Goal: Check status: Check status

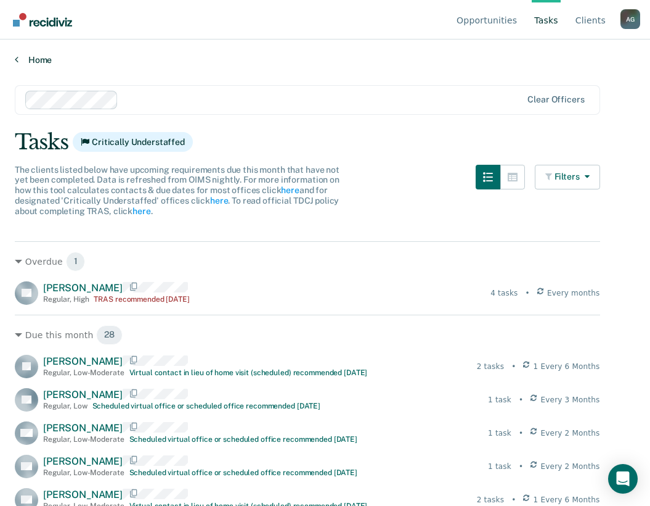
drag, startPoint x: 47, startPoint y: 49, endPoint x: 43, endPoint y: 59, distance: 10.8
click at [47, 50] on div "Home" at bounding box center [325, 52] width 650 height 26
click at [43, 59] on link "Home" at bounding box center [325, 59] width 621 height 11
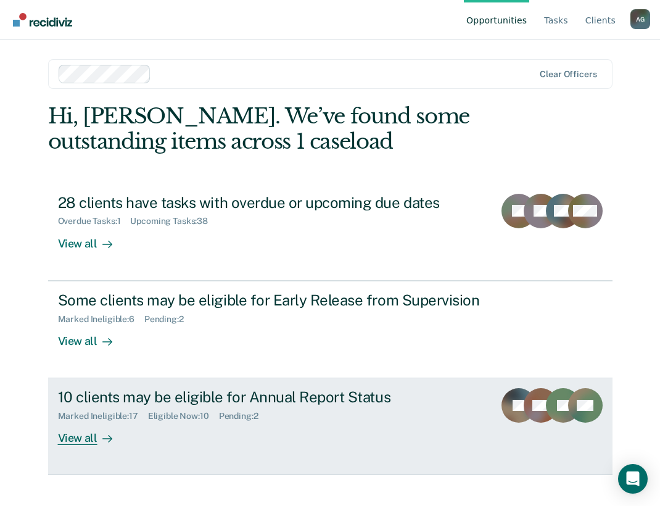
click at [269, 430] on div "10 clients may be eligible for Annual Report Status Marked Ineligible : 17 Elig…" at bounding box center [286, 416] width 456 height 57
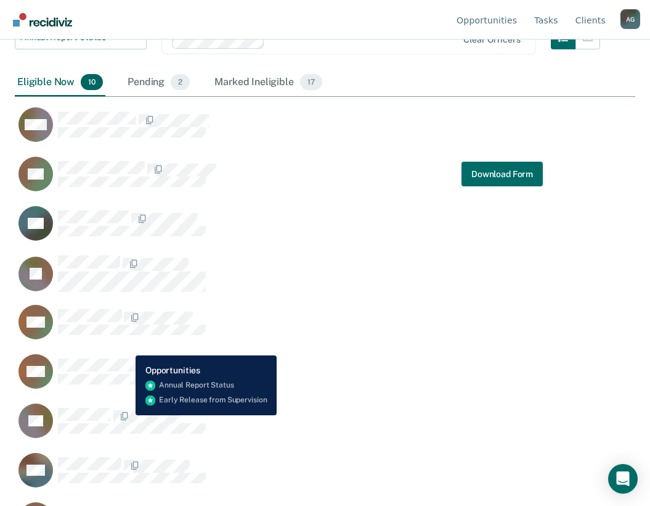
scroll to position [185, 0]
